Goal: Task Accomplishment & Management: Manage account settings

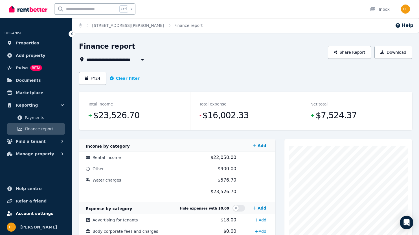
click at [30, 210] on span "Account settings" at bounding box center [35, 213] width 38 height 7
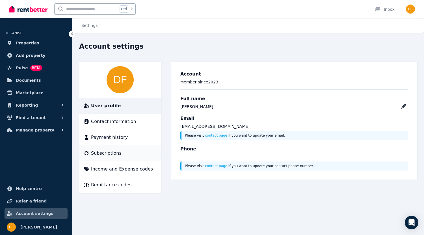
click at [108, 155] on span "Subscriptions" at bounding box center [106, 153] width 31 height 7
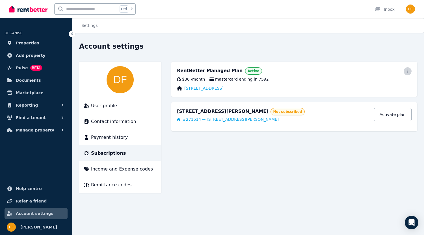
click at [408, 69] on icon "button" at bounding box center [407, 71] width 5 height 4
click at [361, 101] on span "Cancel plan" at bounding box center [382, 104] width 50 height 7
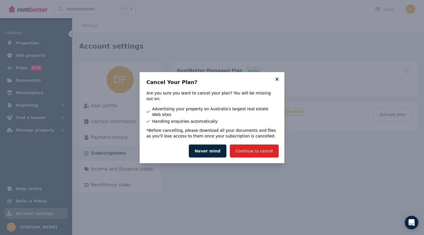
click at [278, 80] on icon at bounding box center [276, 78] width 3 height 3
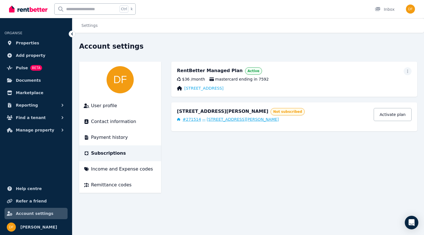
click at [212, 117] on span "29 Gardiner Terrace, Smithfield" at bounding box center [242, 119] width 72 height 6
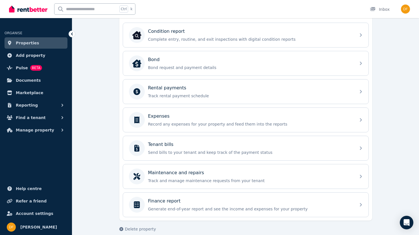
scroll to position [220, 0]
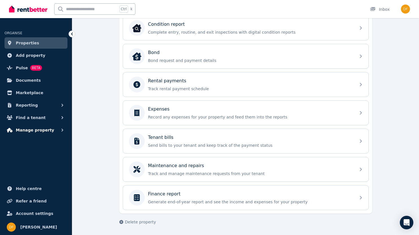
click at [61, 132] on icon "button" at bounding box center [63, 130] width 6 height 6
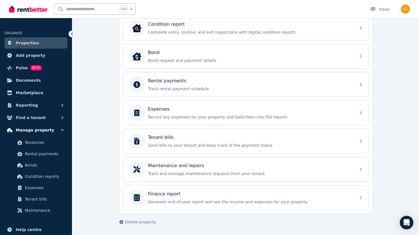
click at [64, 131] on icon "button" at bounding box center [63, 130] width 6 height 6
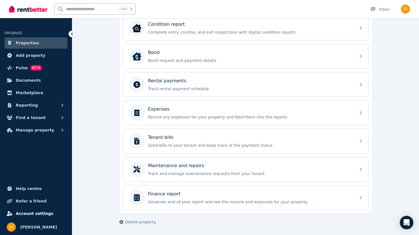
click at [35, 209] on link "Account settings" at bounding box center [36, 213] width 63 height 11
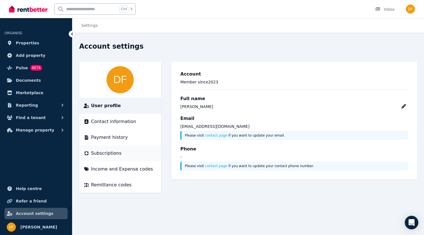
click at [104, 155] on span "Subscriptions" at bounding box center [106, 153] width 31 height 7
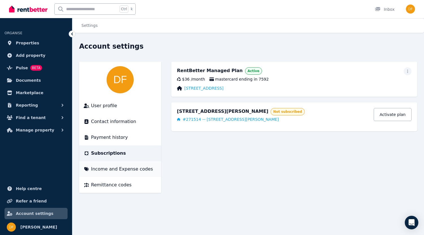
click at [122, 174] on li "Income and Expense codes" at bounding box center [120, 169] width 82 height 16
click at [103, 170] on span "Income and Expense codes" at bounding box center [122, 169] width 62 height 7
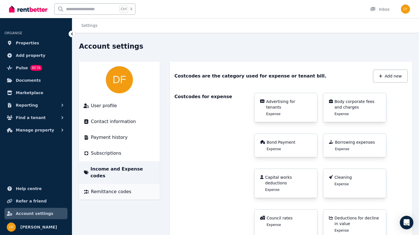
click at [105, 188] on span "Remittance codes" at bounding box center [111, 191] width 40 height 7
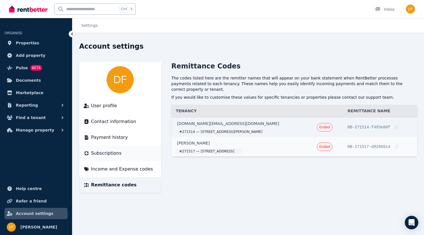
click at [101, 159] on li "Subscriptions" at bounding box center [120, 153] width 82 height 16
click at [112, 155] on span "Subscriptions" at bounding box center [106, 153] width 31 height 7
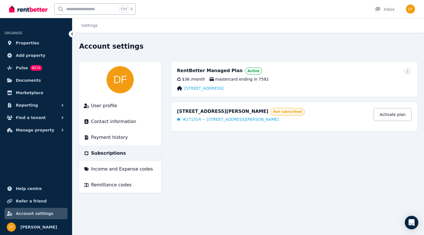
click at [403, 73] on div "RentBetter Managed Plan Active" at bounding box center [294, 71] width 234 height 8
click at [405, 73] on span "button" at bounding box center [407, 71] width 8 height 8
click at [372, 85] on span "Update payment method" at bounding box center [382, 90] width 50 height 14
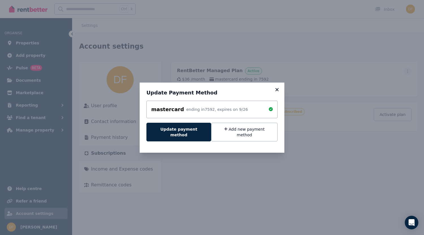
click at [277, 91] on icon at bounding box center [276, 89] width 3 height 3
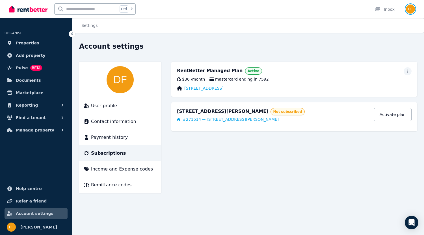
click at [414, 7] on img "button" at bounding box center [410, 9] width 9 height 9
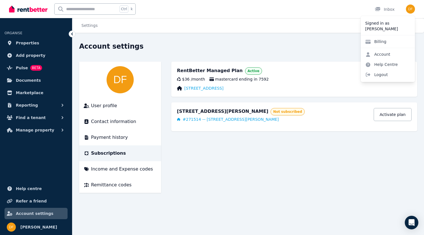
click at [321, 37] on div "Settings Account settings User profile Contact information Payment history Subs…" at bounding box center [212, 117] width 424 height 235
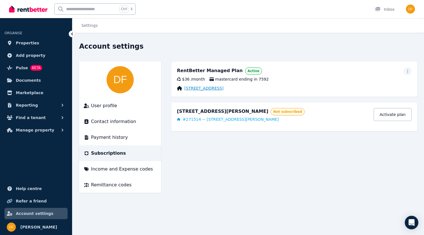
click at [217, 88] on link "13 Bundarra Court, Craigmore" at bounding box center [203, 88] width 39 height 6
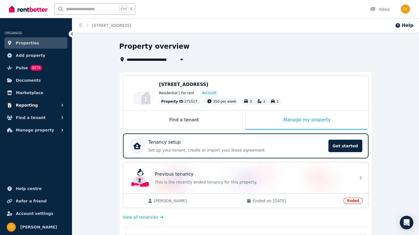
click at [62, 105] on icon "button" at bounding box center [63, 105] width 6 height 6
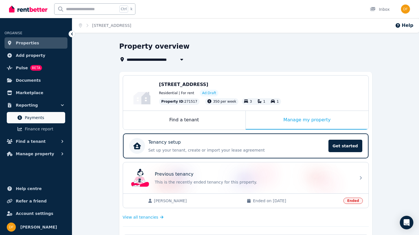
click at [43, 117] on span "Payments" at bounding box center [44, 117] width 38 height 7
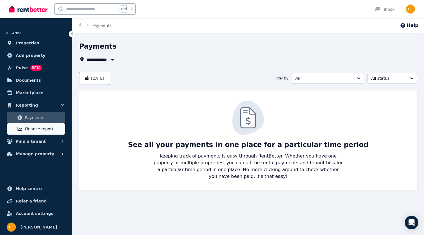
click at [38, 133] on link "Finance report" at bounding box center [36, 128] width 58 height 11
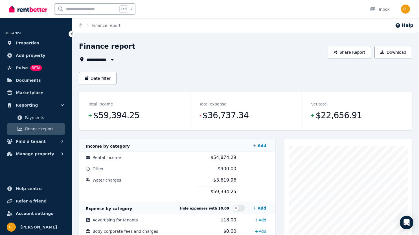
click at [100, 60] on span "All Properties" at bounding box center [103, 59] width 34 height 7
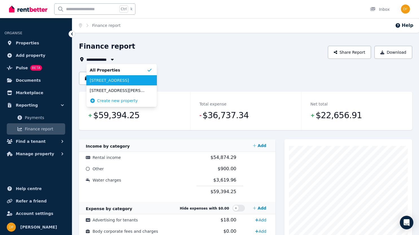
click at [109, 78] on span "13 Bundarra Court, Craigmore" at bounding box center [118, 80] width 57 height 6
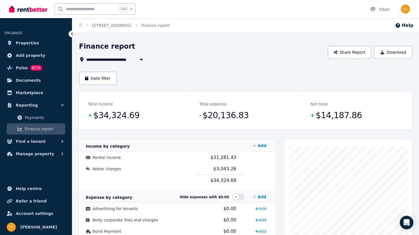
click at [138, 62] on button "button" at bounding box center [141, 59] width 10 height 7
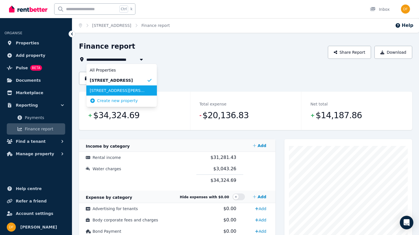
click at [123, 90] on span "29 Gardiner Terrace, Smithfield" at bounding box center [118, 91] width 57 height 6
type input "**********"
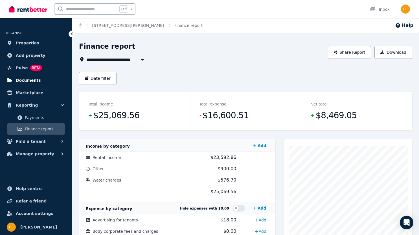
click at [28, 78] on span "Documents" at bounding box center [28, 80] width 25 height 7
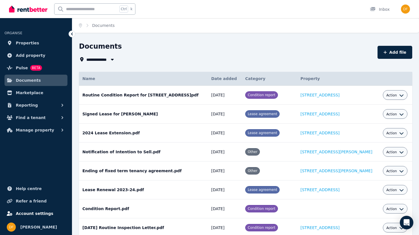
click at [32, 213] on span "Account settings" at bounding box center [35, 213] width 38 height 7
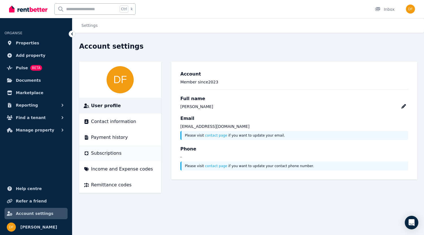
click at [115, 155] on span "Subscriptions" at bounding box center [106, 153] width 31 height 7
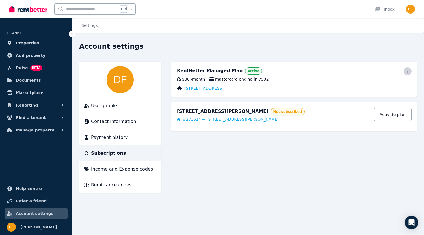
click at [408, 71] on icon "button" at bounding box center [407, 71] width 5 height 4
click at [377, 101] on span "Cancel plan" at bounding box center [382, 104] width 50 height 7
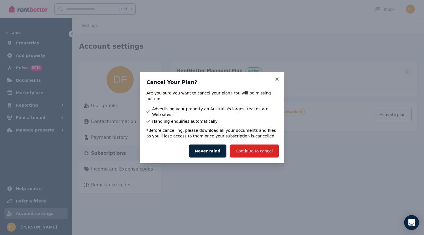
click at [410, 221] on icon "Open Intercom Messenger" at bounding box center [411, 222] width 6 height 7
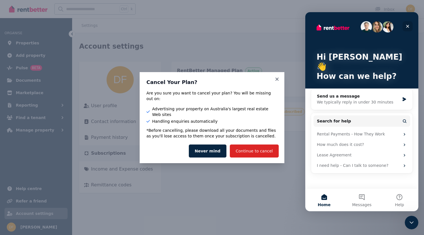
click at [405, 26] on icon "Close" at bounding box center [407, 26] width 5 height 5
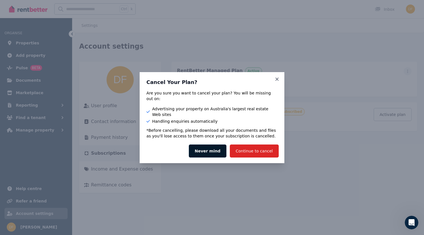
click at [218, 144] on button "Never mind" at bounding box center [208, 150] width 38 height 13
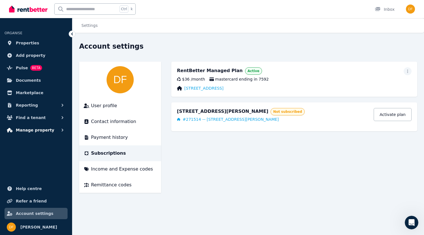
click at [58, 130] on button "Manage property" at bounding box center [36, 129] width 63 height 11
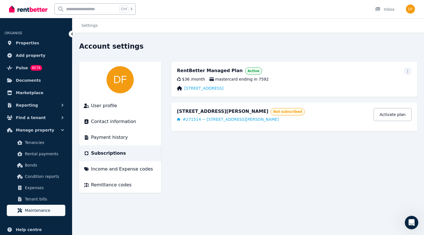
click at [28, 210] on span "Maintenance" at bounding box center [44, 210] width 38 height 7
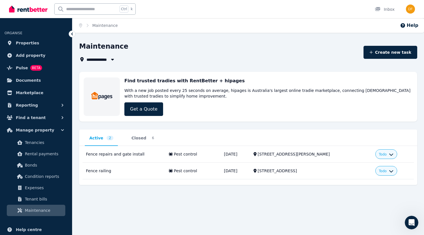
click at [110, 63] on div "**********" at bounding box center [248, 113] width 338 height 143
click at [111, 59] on icon "button" at bounding box center [113, 59] width 6 height 5
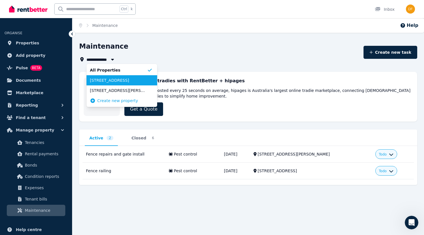
click at [108, 82] on span "13 Bundarra Court, Craigmore" at bounding box center [118, 80] width 57 height 6
type input "**********"
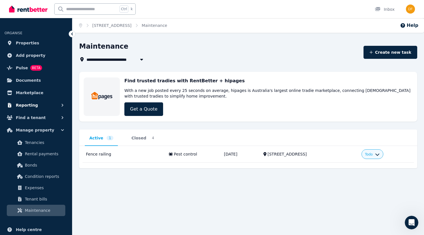
click at [60, 108] on icon "button" at bounding box center [63, 105] width 6 height 6
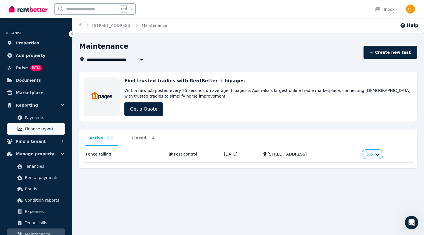
click at [41, 130] on span "Finance report" at bounding box center [44, 128] width 38 height 7
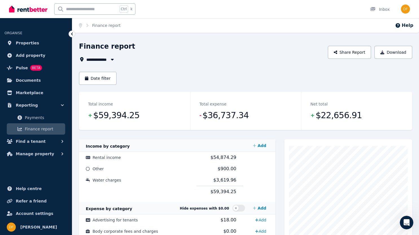
click at [109, 59] on button "button" at bounding box center [112, 59] width 10 height 7
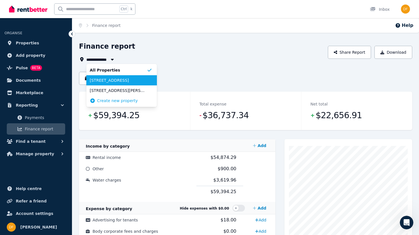
click at [114, 81] on span "13 Bundarra Court, Craigmore" at bounding box center [118, 80] width 57 height 6
type input "**********"
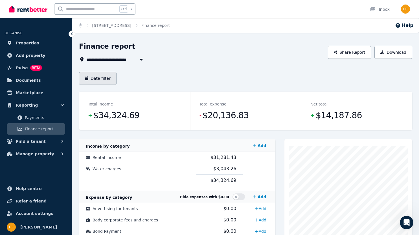
click at [102, 80] on button "Date filter" at bounding box center [98, 78] width 38 height 13
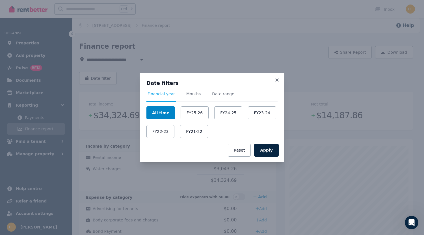
click at [161, 111] on button "All time" at bounding box center [160, 112] width 29 height 13
click at [277, 78] on icon at bounding box center [277, 79] width 6 height 5
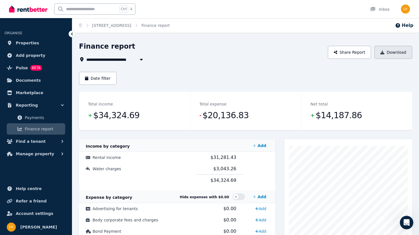
click at [394, 51] on button "Download" at bounding box center [394, 52] width 38 height 13
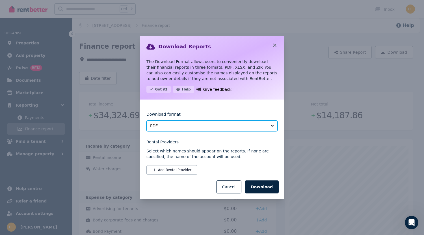
click at [203, 128] on span "PDF" at bounding box center [208, 126] width 116 height 6
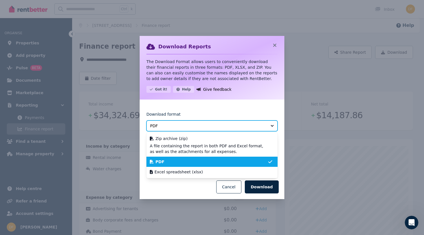
click at [203, 128] on span "PDF" at bounding box center [208, 126] width 116 height 6
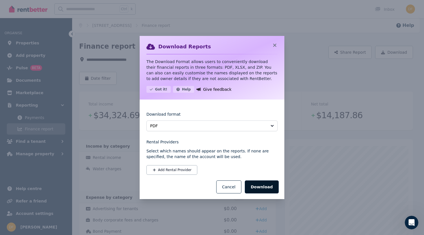
click at [267, 188] on button "Download" at bounding box center [262, 186] width 34 height 13
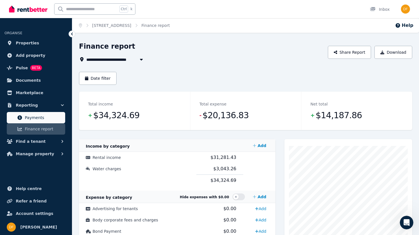
click at [34, 116] on span "Payments" at bounding box center [44, 117] width 38 height 7
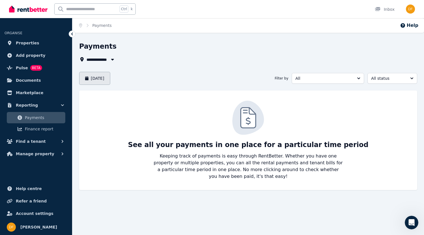
click at [107, 77] on button "September 2025" at bounding box center [94, 78] width 31 height 13
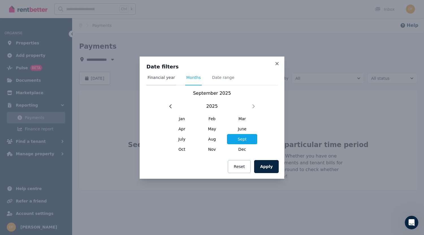
click at [161, 81] on span "Financial year" at bounding box center [161, 80] width 30 height 11
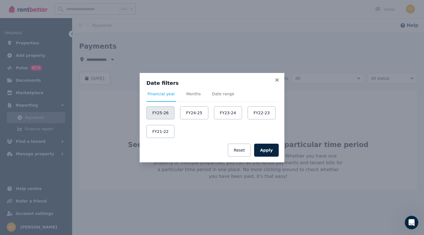
click at [164, 110] on button "FY25-26" at bounding box center [160, 112] width 28 height 13
click at [269, 150] on button "Apply" at bounding box center [266, 149] width 25 height 13
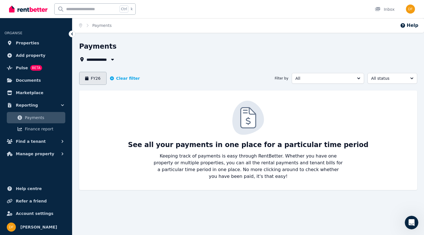
click at [91, 79] on button "FY26" at bounding box center [92, 78] width 27 height 13
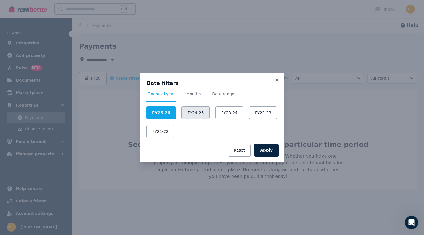
click at [182, 107] on button "FY24-25" at bounding box center [195, 112] width 28 height 13
click at [191, 108] on button "FY24-25" at bounding box center [194, 112] width 29 height 13
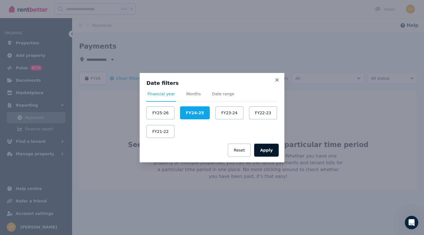
click at [275, 153] on button "Apply" at bounding box center [266, 149] width 25 height 13
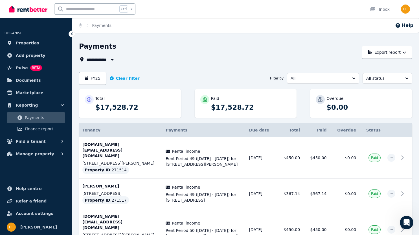
click at [106, 59] on span "All Properties" at bounding box center [103, 59] width 34 height 7
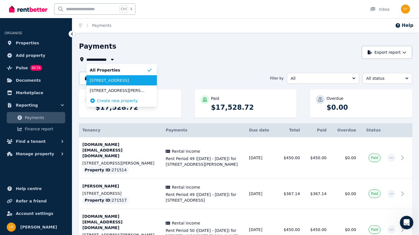
click at [106, 80] on span "13 Bundarra Court, Craigmore" at bounding box center [118, 80] width 57 height 6
type input "**********"
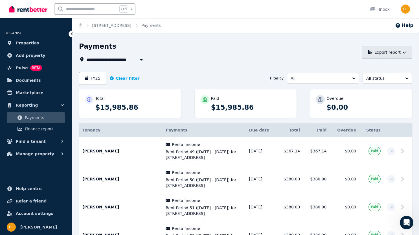
click at [410, 51] on button "Export report" at bounding box center [387, 52] width 51 height 13
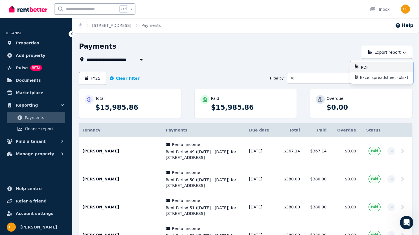
click at [388, 66] on div "PDF" at bounding box center [385, 67] width 48 height 6
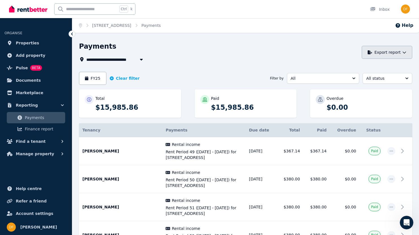
click at [406, 53] on icon "button" at bounding box center [405, 52] width 4 height 4
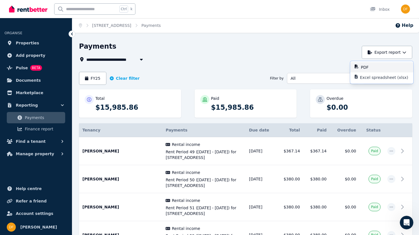
click at [364, 68] on p "PDF" at bounding box center [367, 67] width 12 height 6
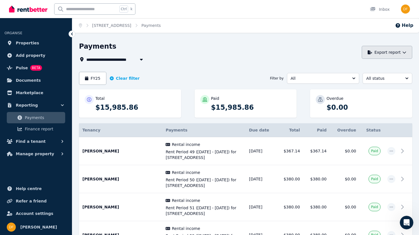
click at [386, 55] on button "Export report" at bounding box center [387, 52] width 51 height 13
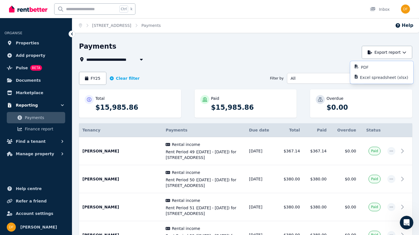
click at [62, 103] on icon "button" at bounding box center [63, 105] width 6 height 6
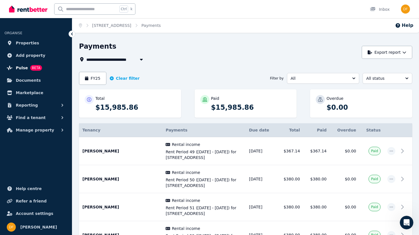
click at [24, 66] on span "Pulse" at bounding box center [22, 67] width 12 height 7
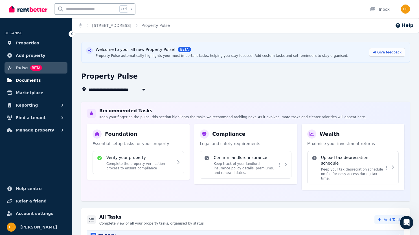
click at [40, 78] on link "Documents" at bounding box center [36, 80] width 63 height 11
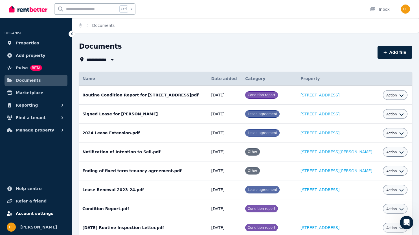
click at [34, 213] on span "Account settings" at bounding box center [35, 213] width 38 height 7
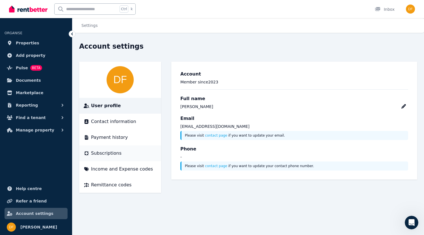
click at [114, 155] on span "Subscriptions" at bounding box center [106, 153] width 31 height 7
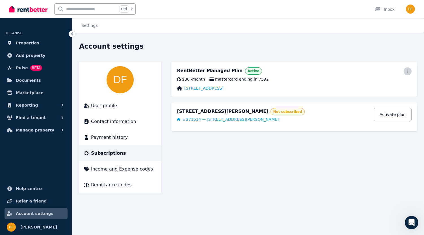
click at [408, 71] on icon "button" at bounding box center [407, 71] width 5 height 4
click at [380, 101] on span "Cancel plan" at bounding box center [382, 104] width 50 height 7
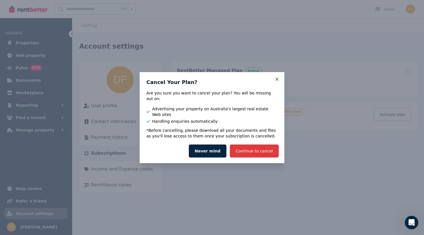
click at [264, 144] on button "Continue to cancel" at bounding box center [254, 150] width 49 height 13
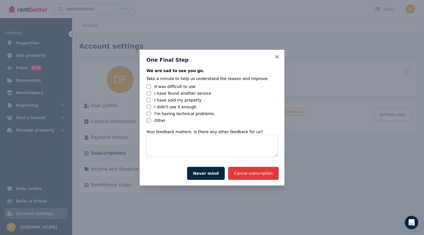
click at [264, 173] on button "Cancel subscription" at bounding box center [253, 173] width 51 height 13
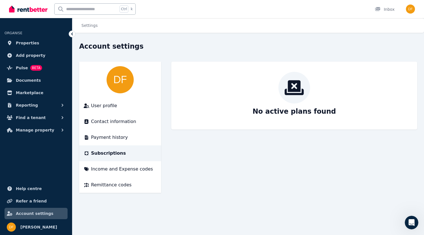
click at [111, 151] on span "Subscriptions" at bounding box center [108, 153] width 35 height 7
click at [55, 132] on button "Manage property" at bounding box center [36, 129] width 63 height 11
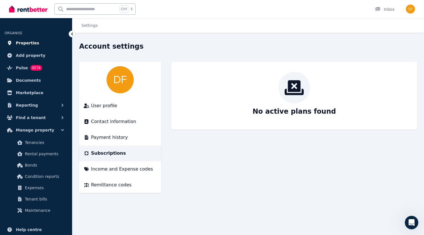
click at [27, 43] on span "Properties" at bounding box center [27, 43] width 23 height 7
